Goal: Entertainment & Leisure: Consume media (video, audio)

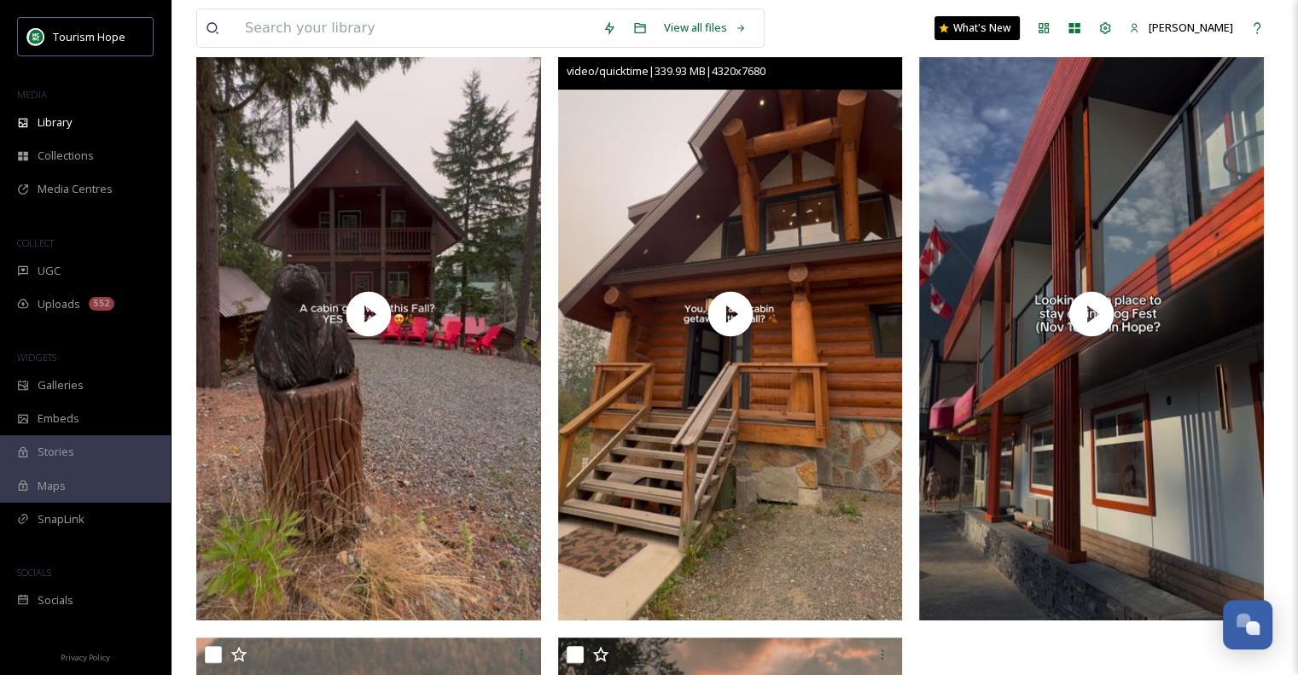
scroll to position [256, 0]
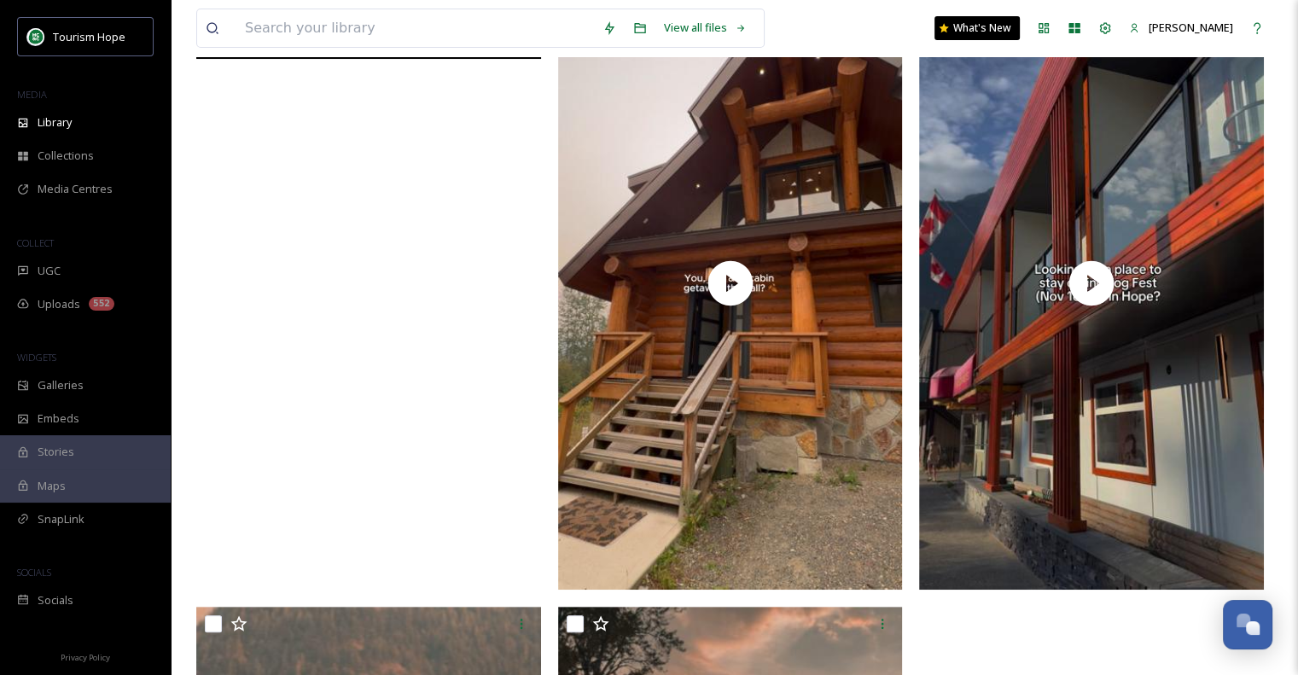
click at [466, 300] on video "Lifty life reel 2.mov" at bounding box center [368, 283] width 345 height 613
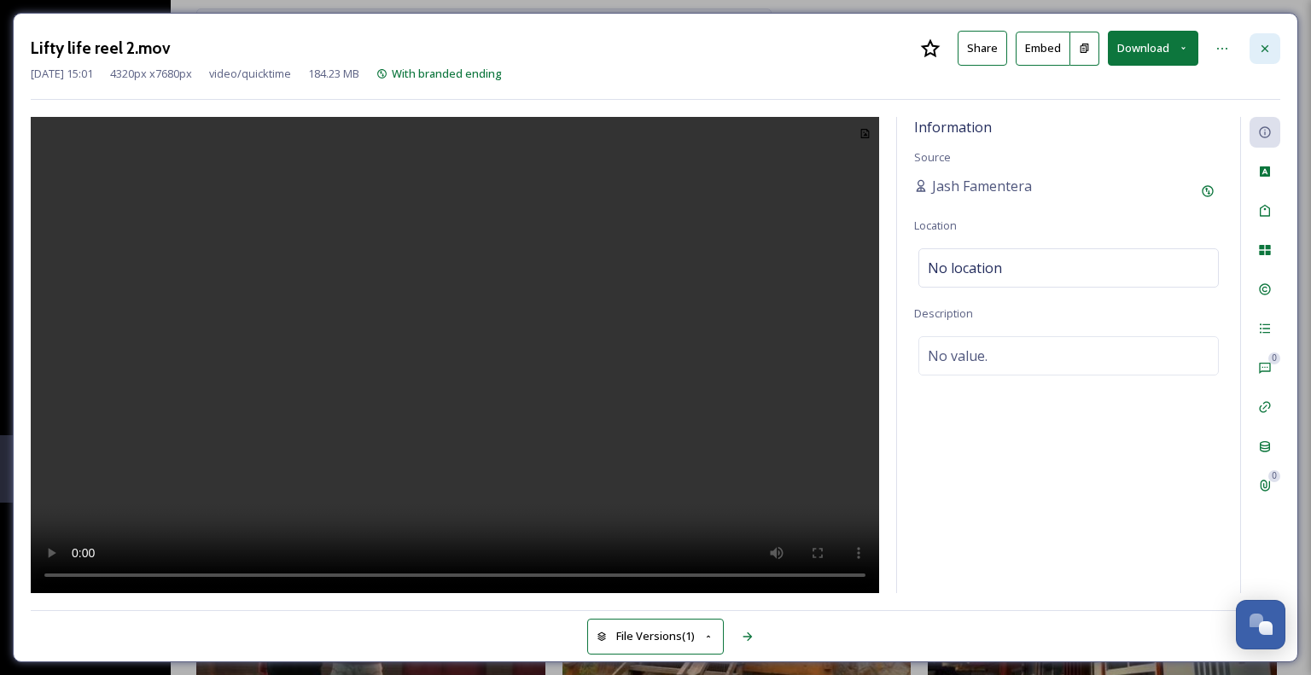
click at [1266, 42] on icon at bounding box center [1265, 49] width 14 height 14
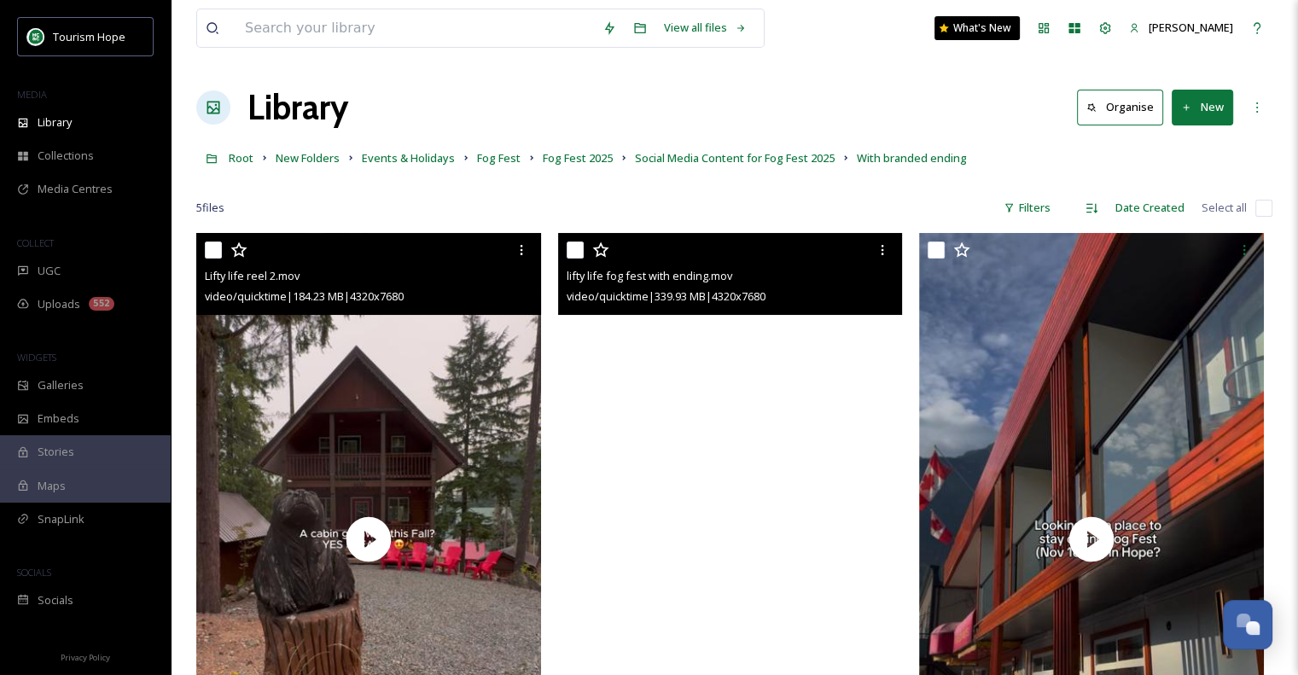
click at [768, 448] on video "lifty life fog fest with ending.mov" at bounding box center [730, 539] width 345 height 613
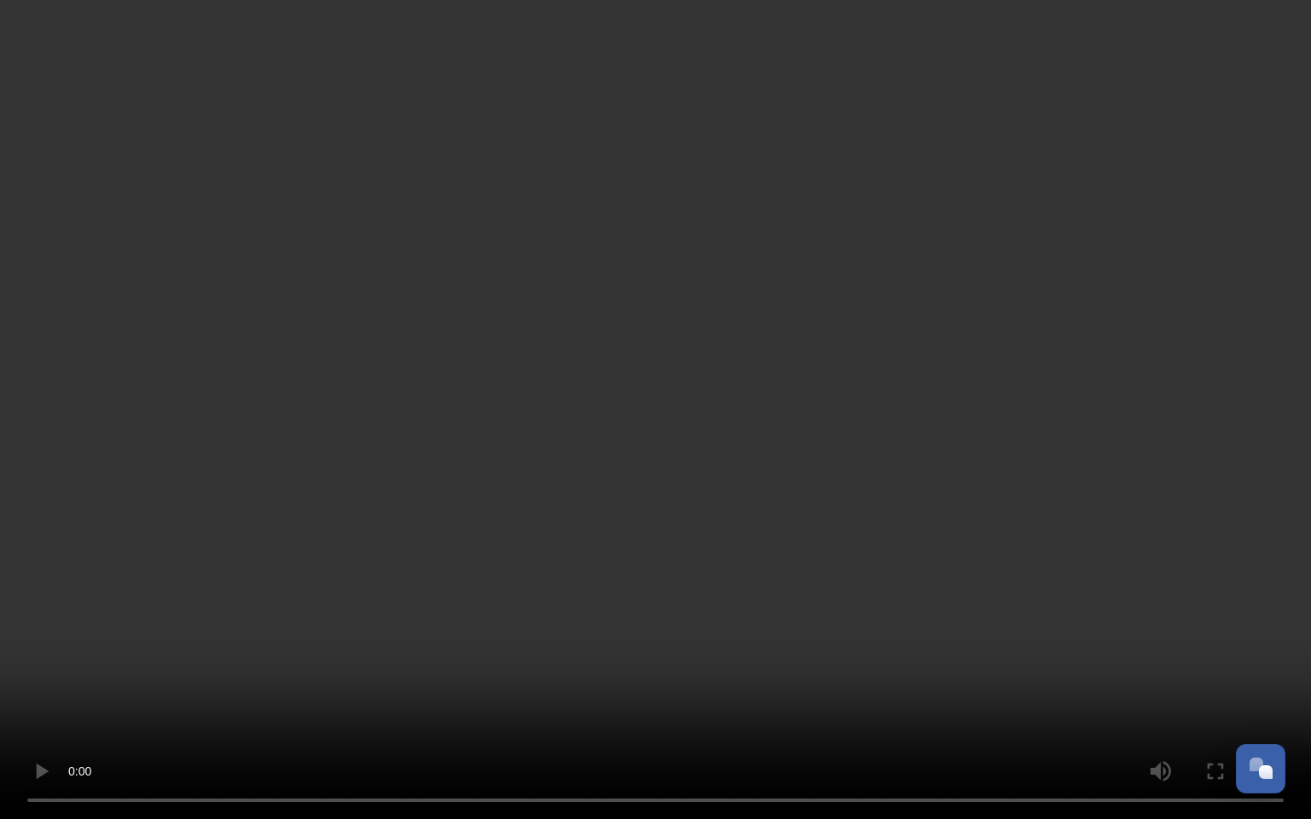
click at [1007, 513] on video at bounding box center [655, 409] width 1311 height 819
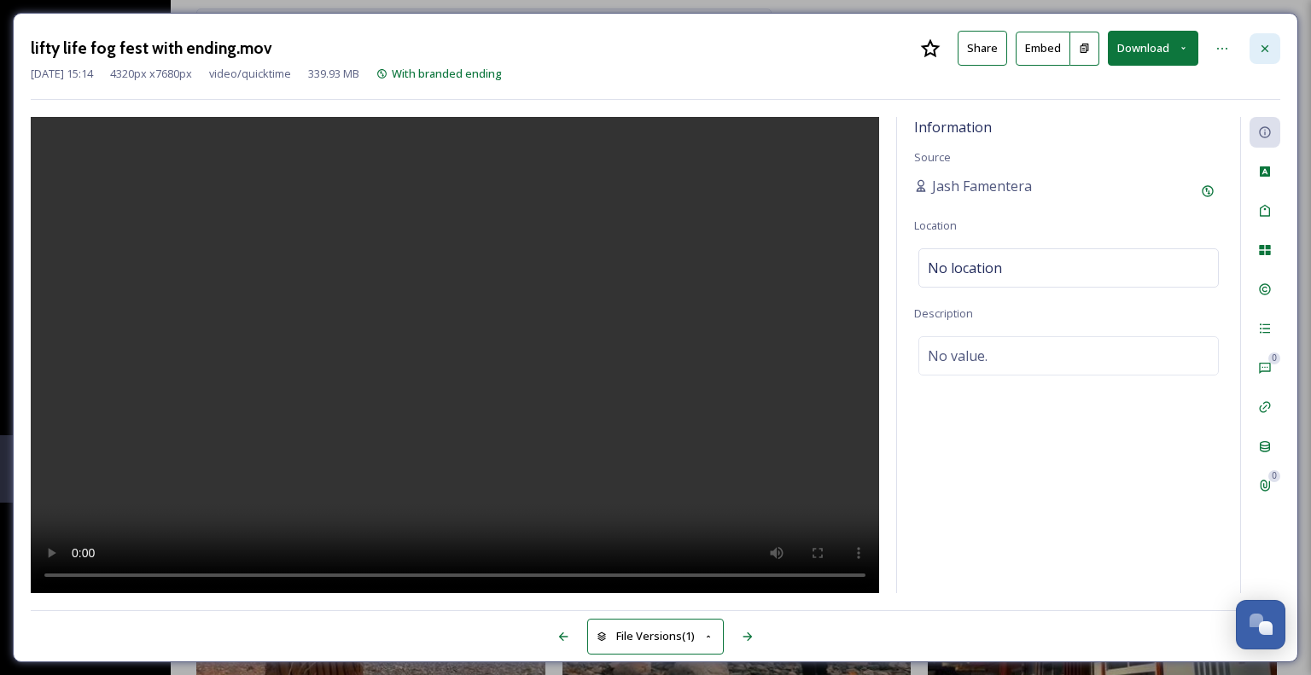
click at [1263, 47] on icon at bounding box center [1264, 47] width 7 height 7
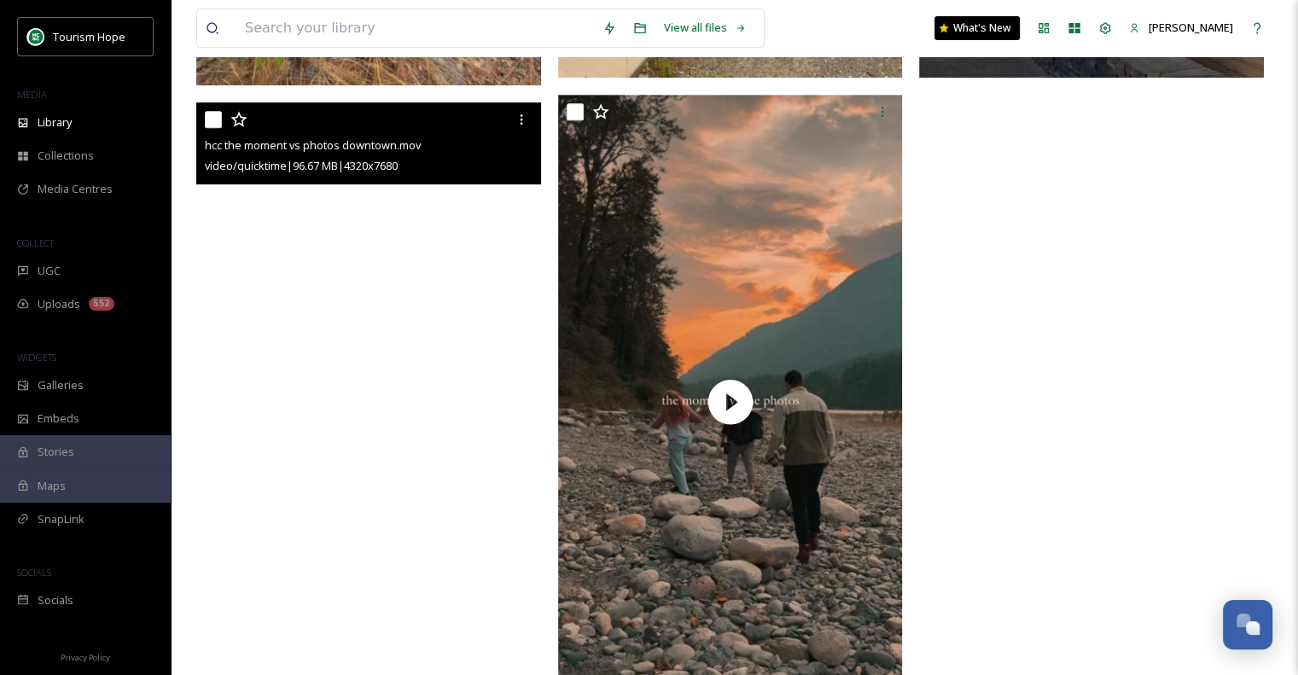
scroll to position [836, 0]
